Goal: Check status: Check status

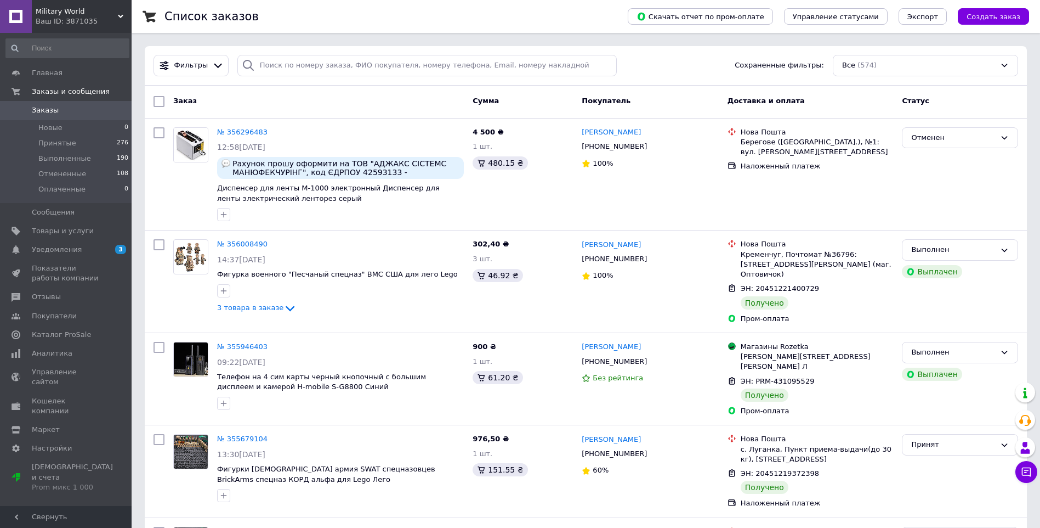
click at [102, 105] on span "0" at bounding box center [116, 110] width 30 height 10
click at [89, 109] on span "Заказы" at bounding box center [67, 110] width 70 height 10
click at [100, 112] on span "Заказы" at bounding box center [67, 110] width 70 height 10
click at [54, 114] on span "Заказы" at bounding box center [45, 110] width 27 height 10
